Goal: Information Seeking & Learning: Learn about a topic

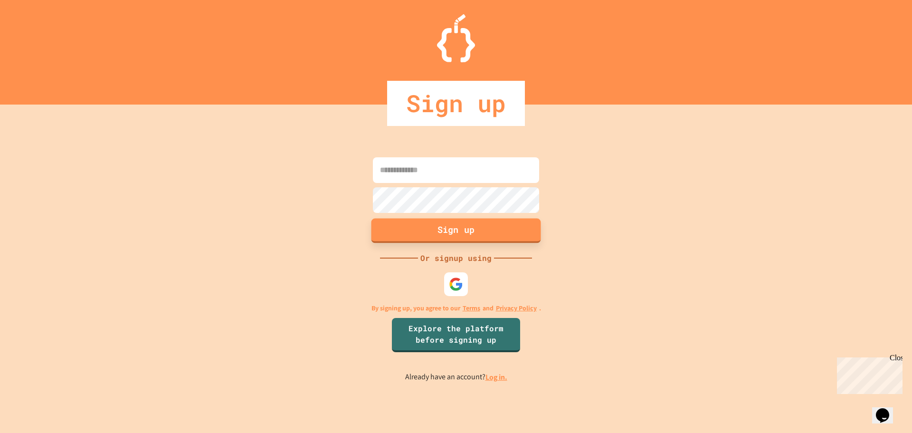
type input "**********"
click at [471, 233] on button "Sign up" at bounding box center [456, 230] width 170 height 25
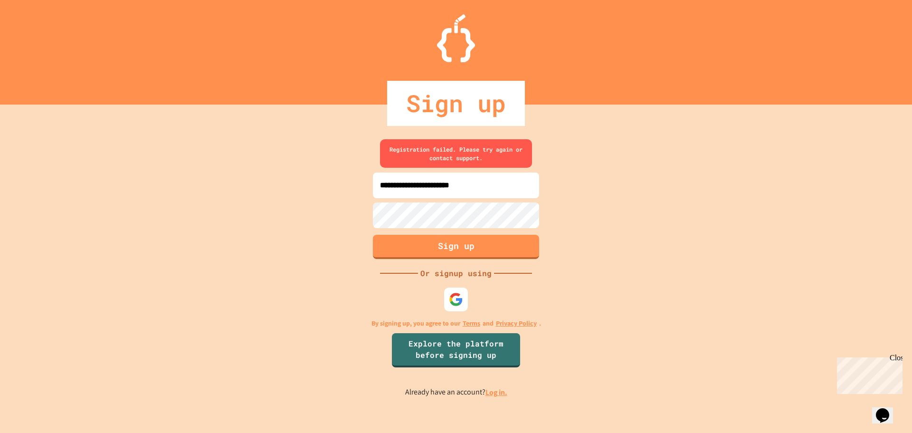
click at [455, 300] on img at bounding box center [456, 299] width 14 height 14
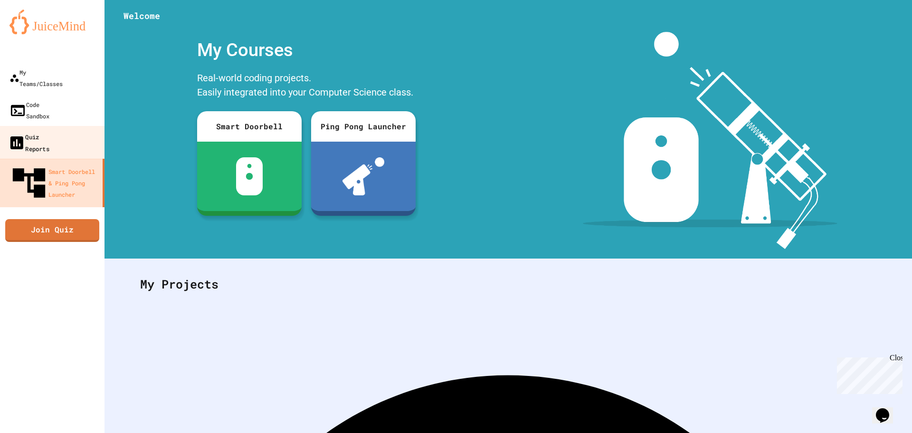
click at [49, 131] on div "Quiz Reports" at bounding box center [28, 142] width 41 height 23
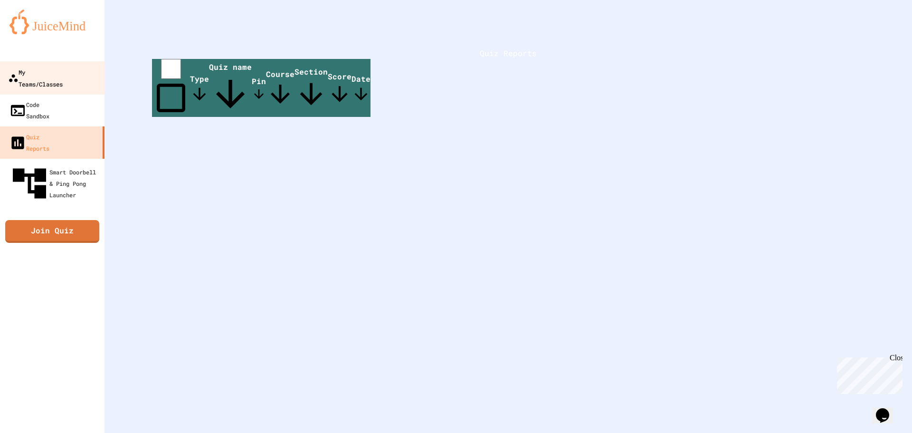
click at [53, 81] on link "My Teams/Classes" at bounding box center [53, 77] width 108 height 33
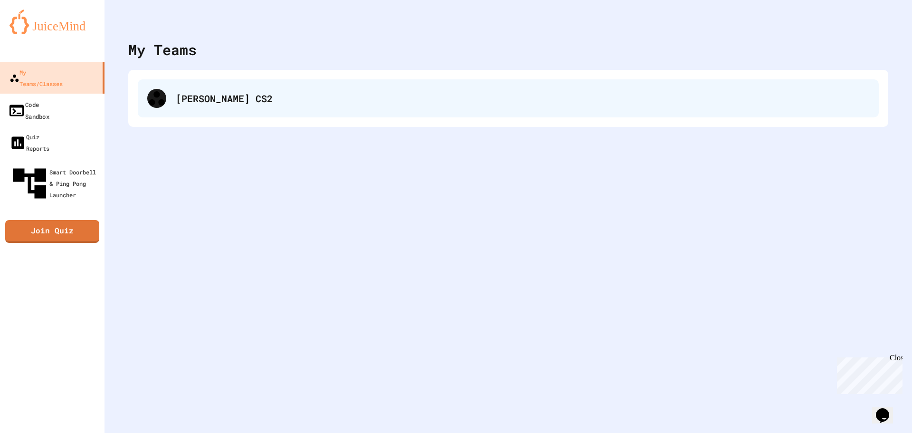
click at [234, 107] on div "[PERSON_NAME] CS2" at bounding box center [508, 98] width 741 height 38
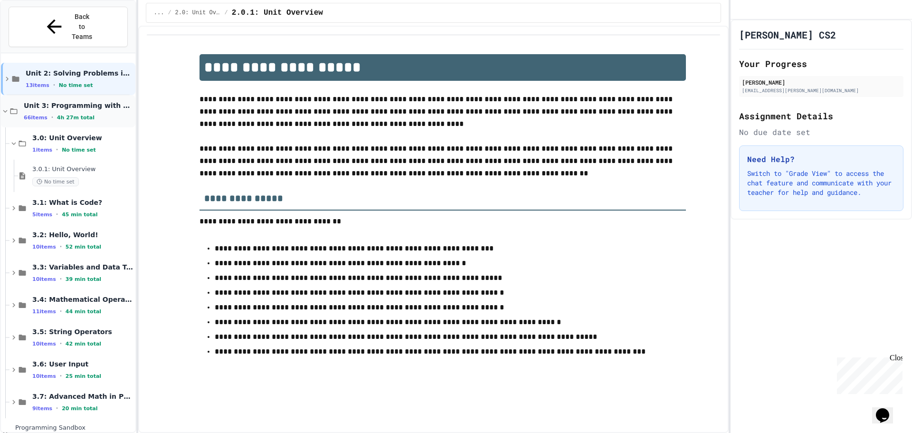
click at [9, 107] on icon at bounding box center [13, 111] width 9 height 9
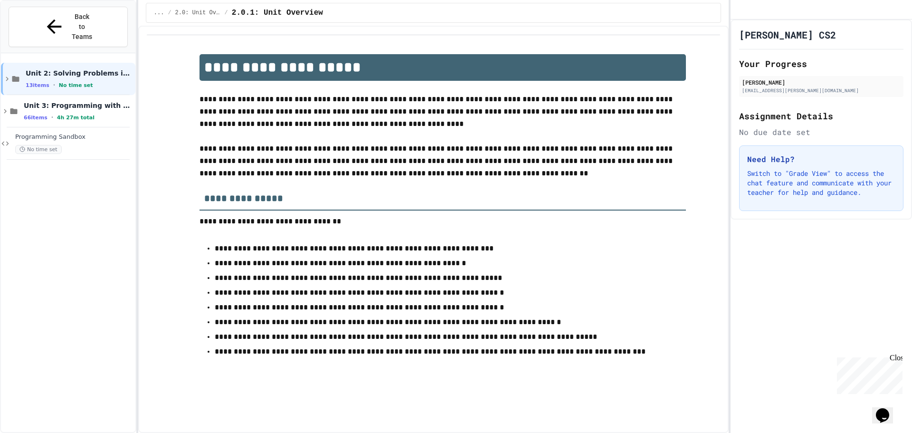
click at [9, 107] on icon at bounding box center [13, 111] width 9 height 9
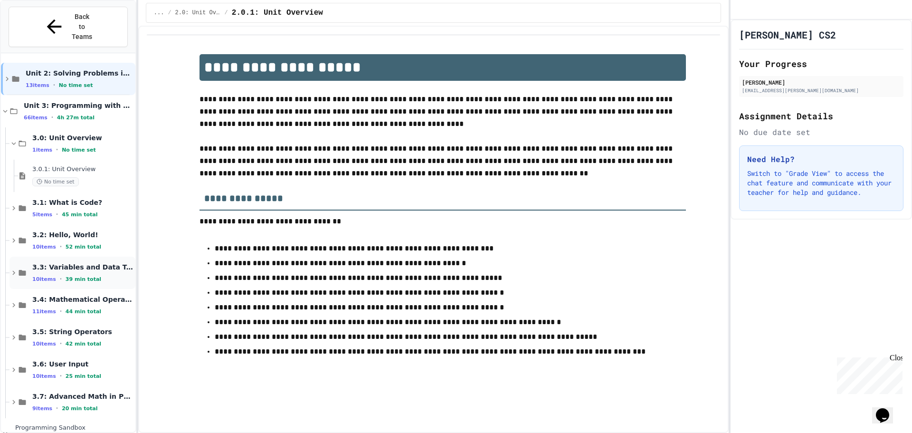
click at [47, 263] on span "3.3: Variables and Data Types" at bounding box center [82, 267] width 101 height 9
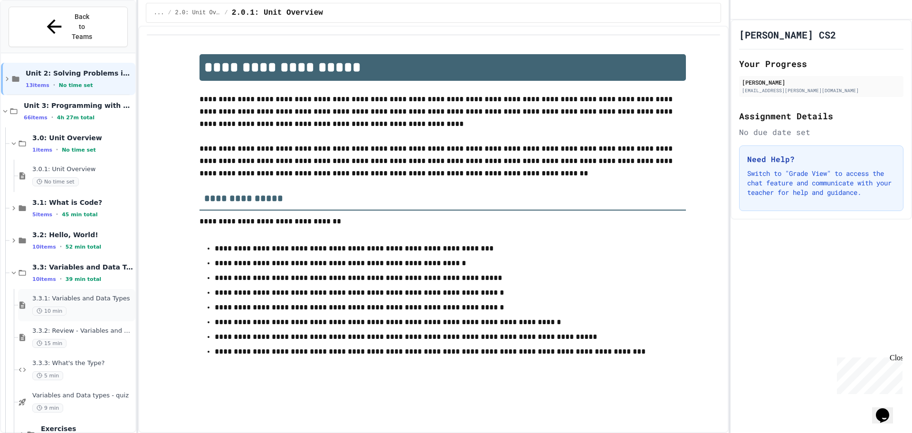
click at [103, 294] on div "3.3.1: Variables and Data Types 10 min" at bounding box center [82, 304] width 101 height 21
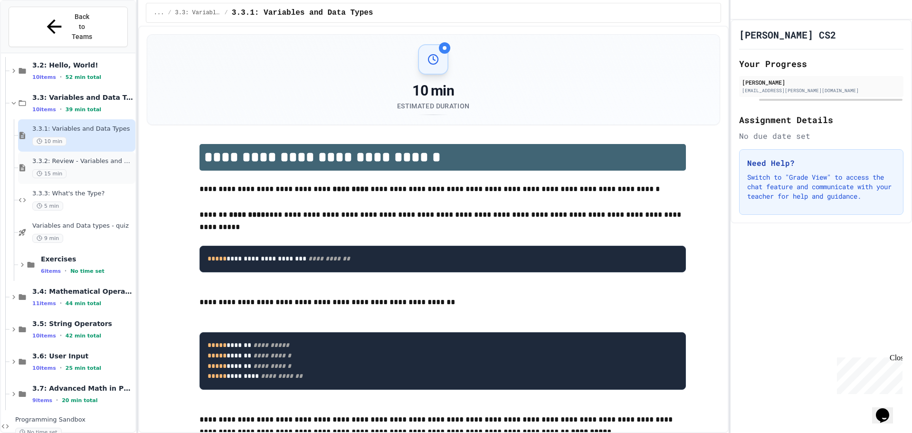
click at [106, 169] on div "15 min" at bounding box center [82, 173] width 101 height 9
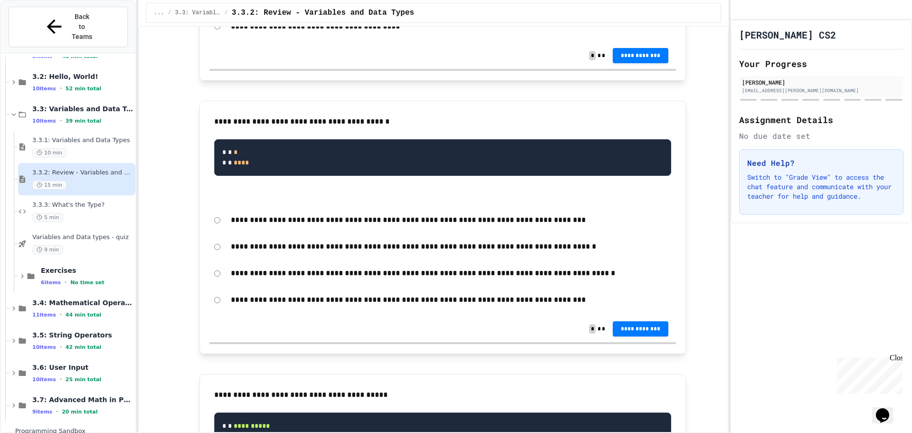
scroll to position [380, 0]
